Goal: Task Accomplishment & Management: Use online tool/utility

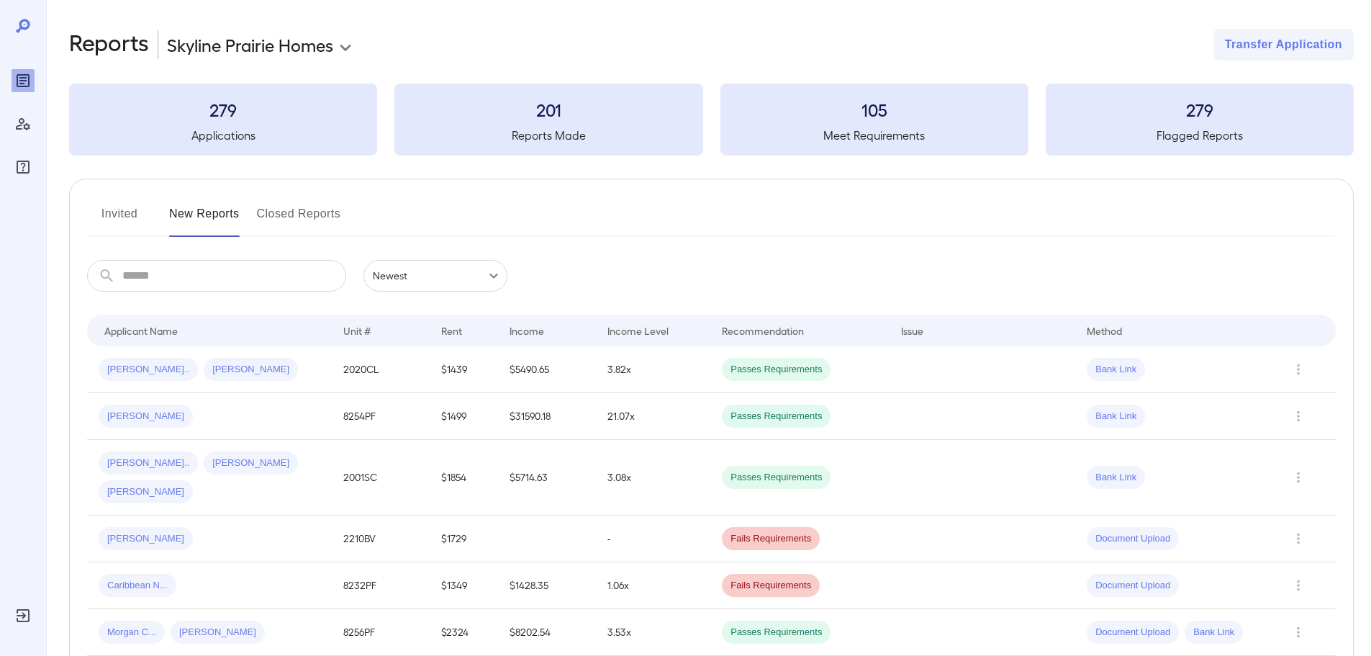
click at [135, 223] on button "Invited" at bounding box center [119, 219] width 65 height 35
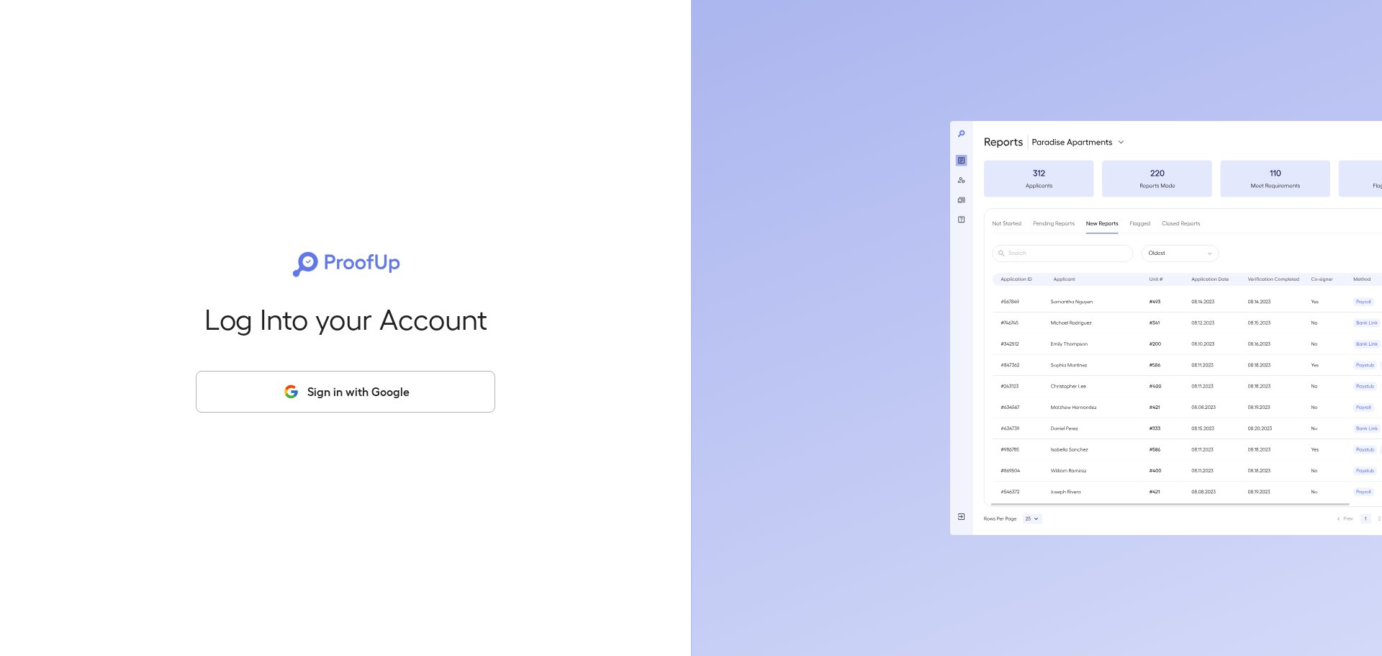
click at [451, 388] on button "Sign in with Google" at bounding box center [345, 392] width 299 height 42
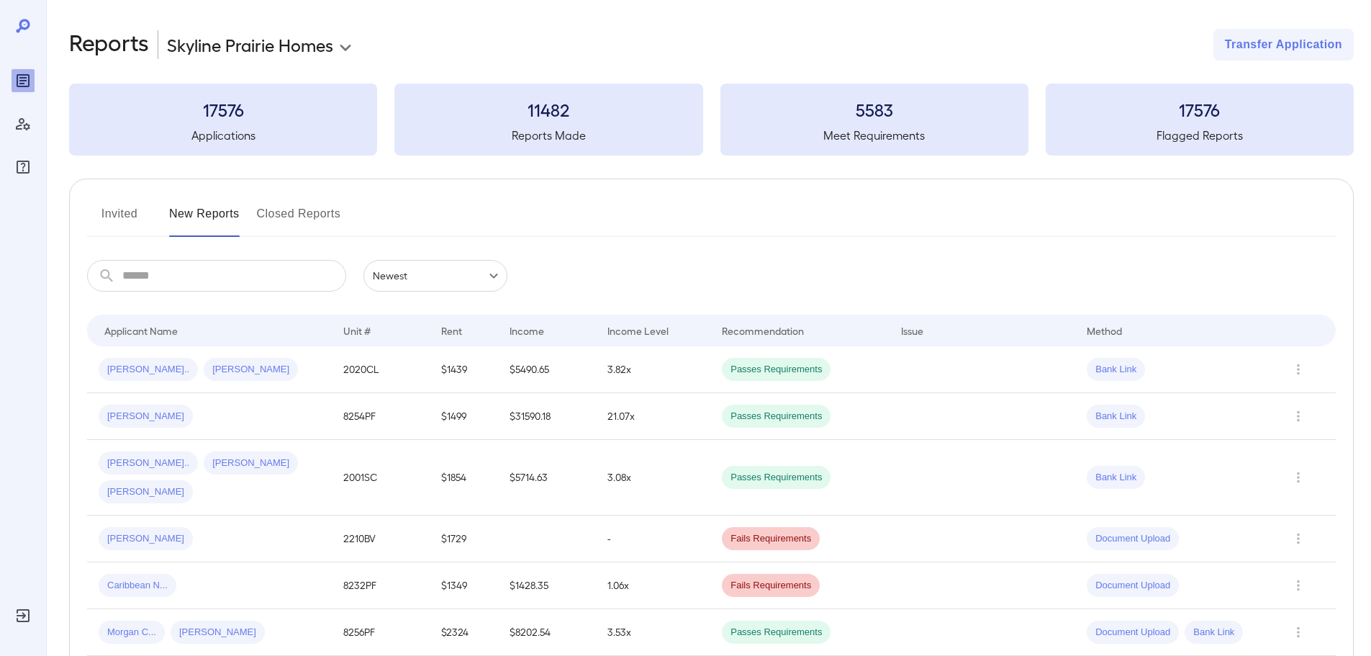
click at [114, 220] on button "Invited" at bounding box center [119, 219] width 65 height 35
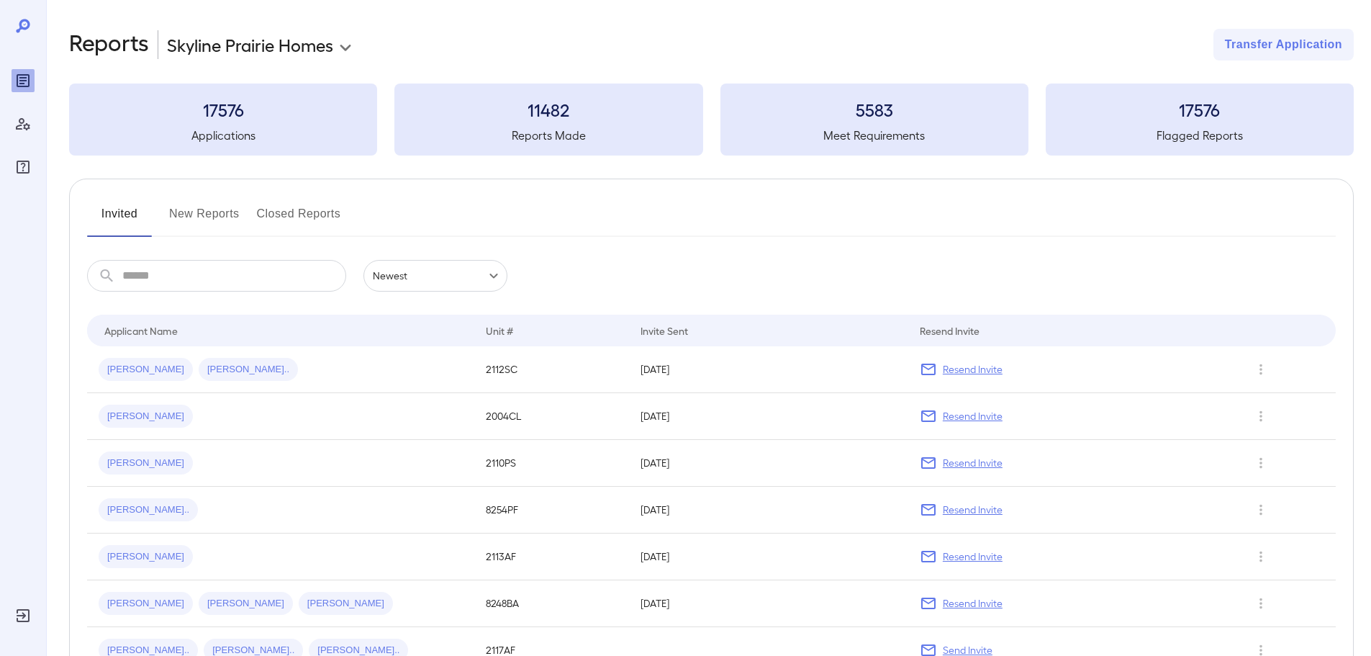
click at [215, 211] on button "New Reports" at bounding box center [204, 219] width 71 height 35
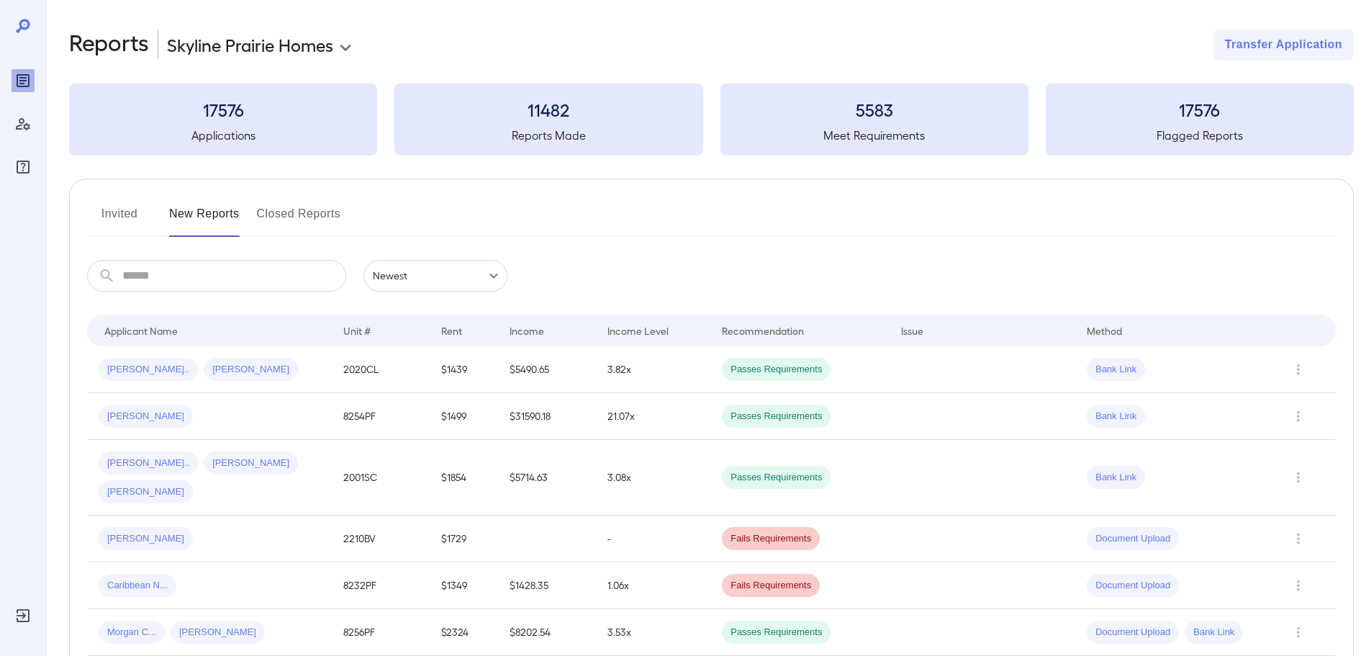
click at [137, 214] on button "Invited" at bounding box center [119, 219] width 65 height 35
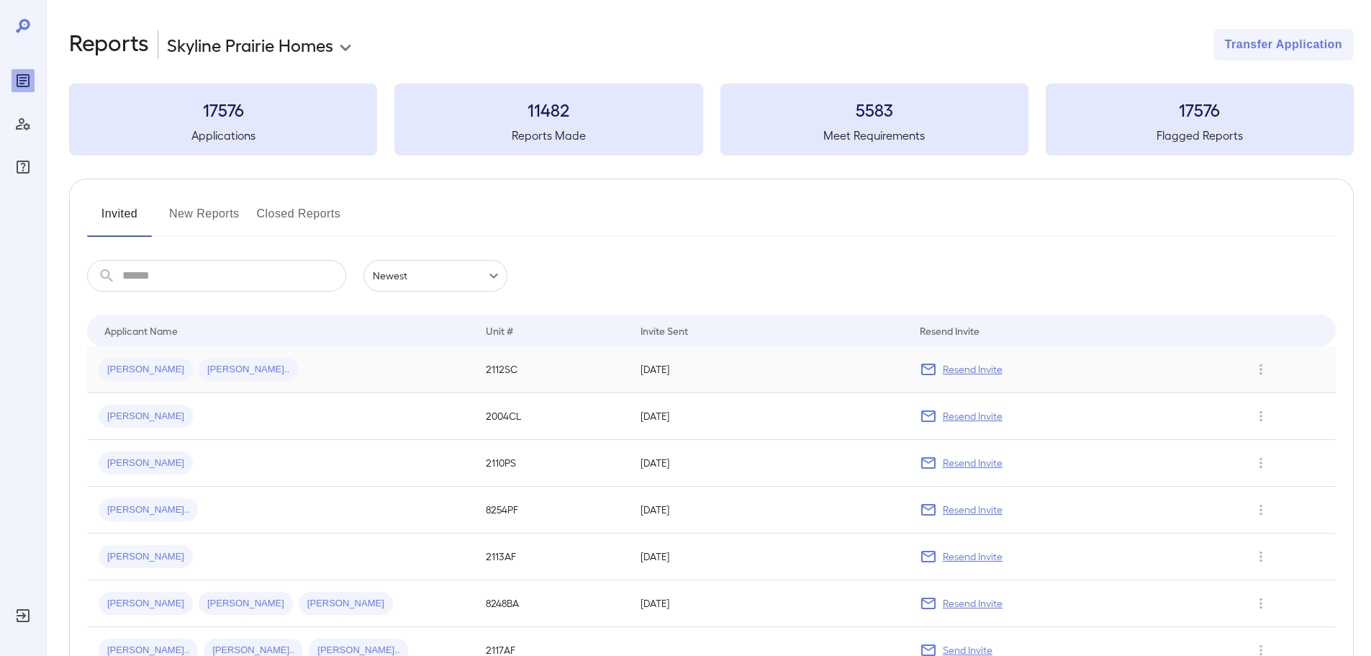
click at [328, 374] on div "[PERSON_NAME] [PERSON_NAME].." at bounding box center [281, 369] width 364 height 23
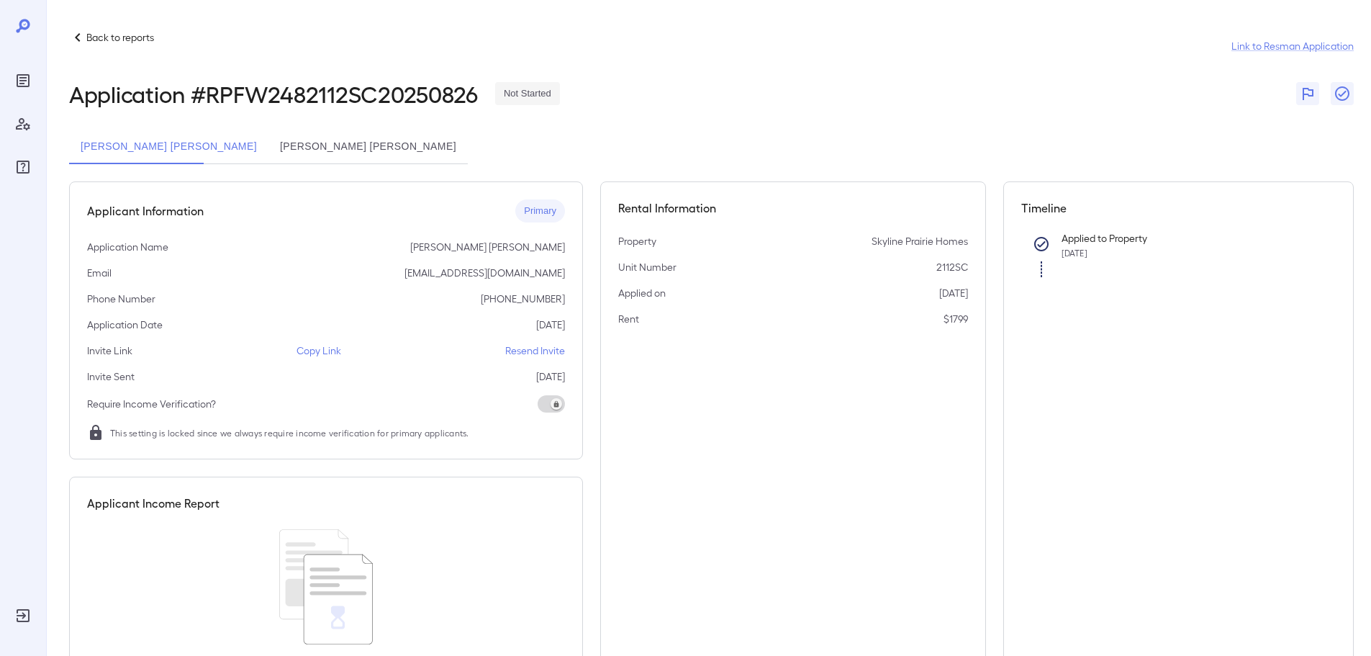
click at [317, 343] on p "Copy Link" at bounding box center [319, 350] width 45 height 14
